Goal: Find specific page/section: Find specific page/section

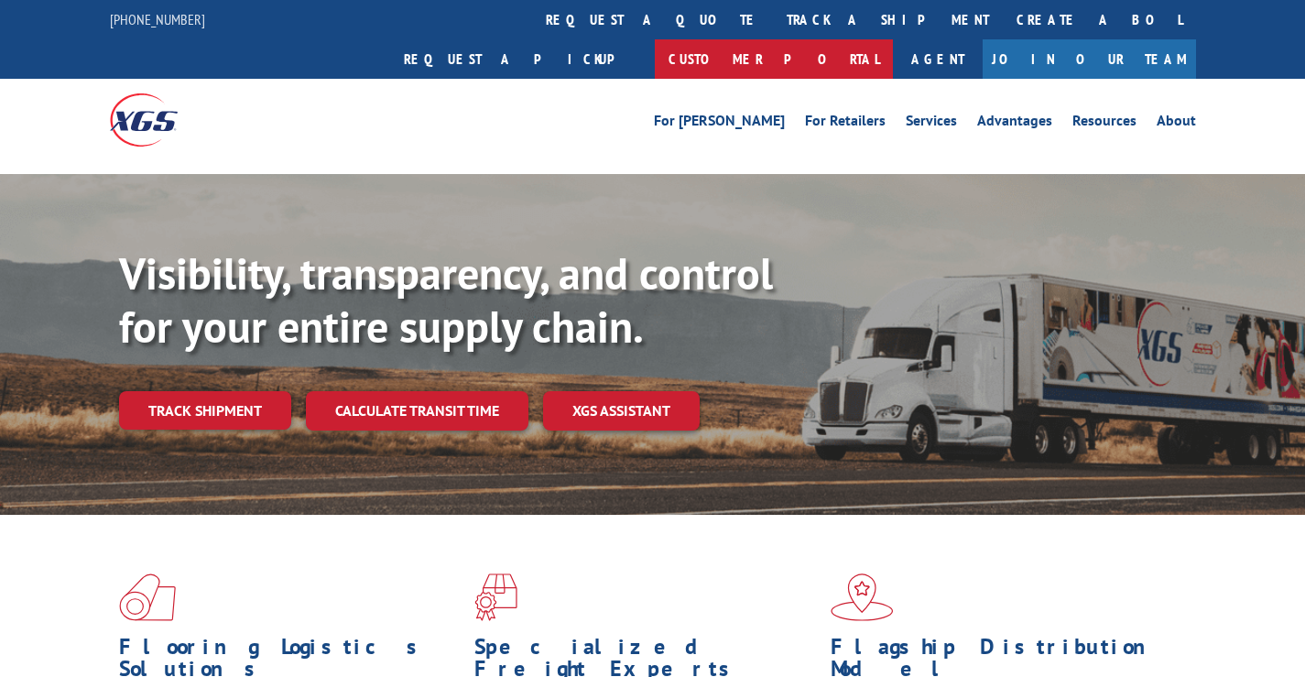
click at [893, 39] on link "Customer Portal" at bounding box center [774, 58] width 238 height 39
